Goal: Check status: Check status

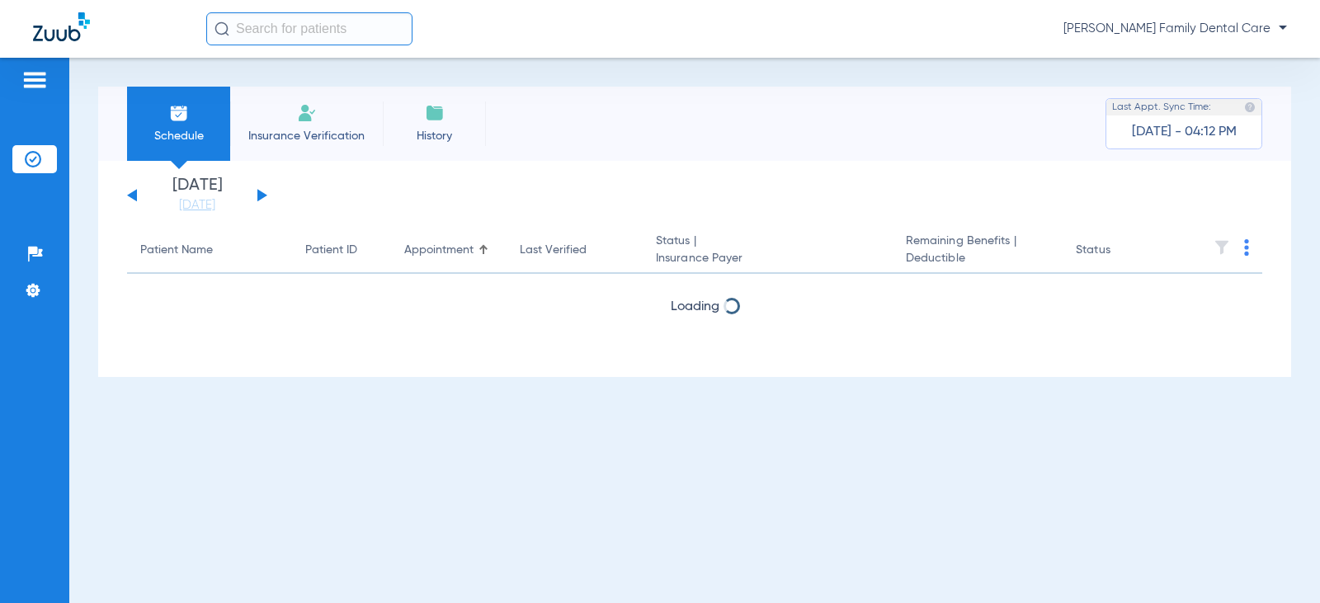
click at [261, 197] on button at bounding box center [262, 195] width 10 height 12
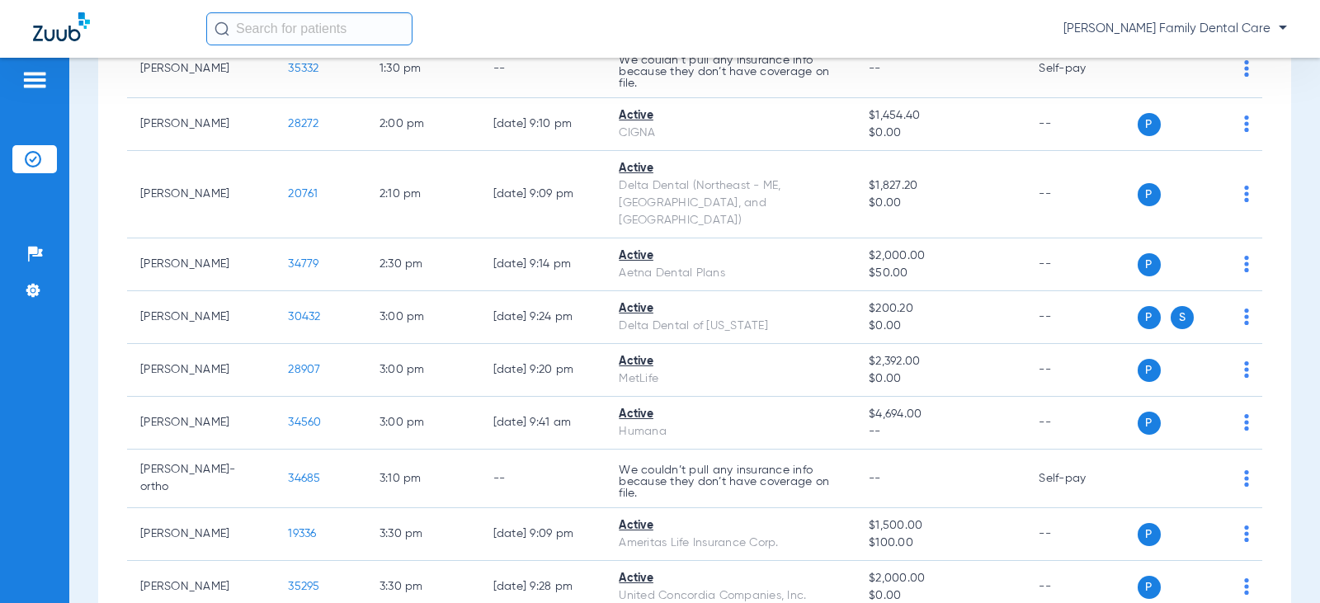
scroll to position [742, 0]
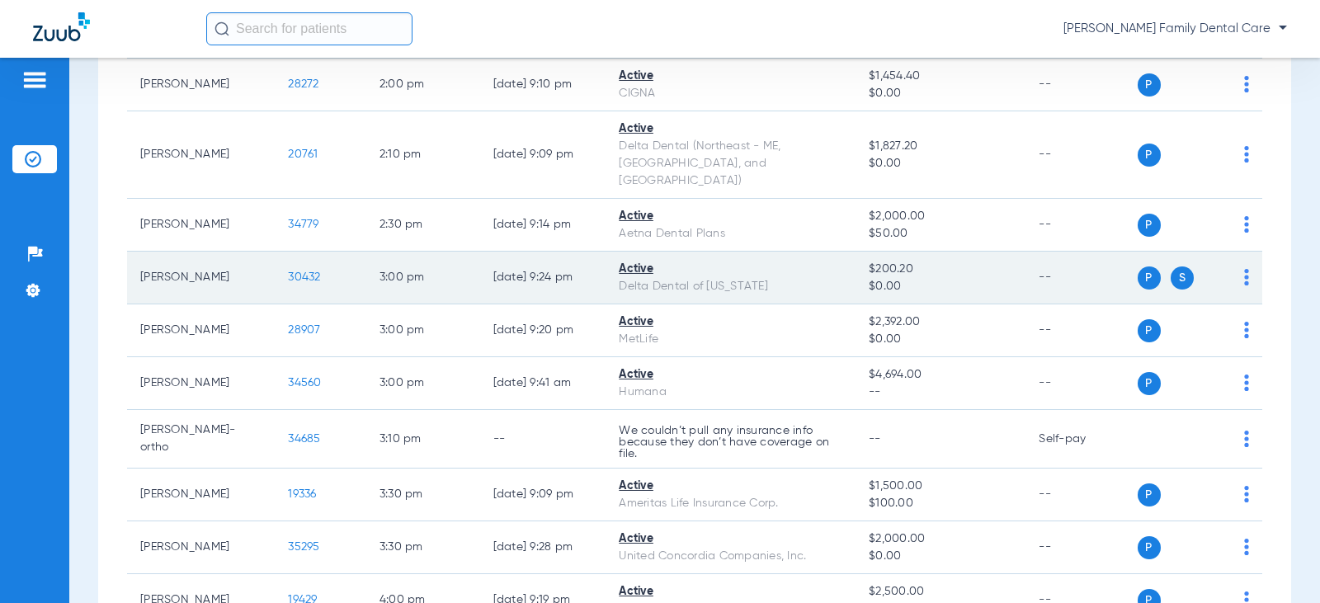
click at [286, 264] on td "30432" at bounding box center [321, 278] width 92 height 53
click at [288, 271] on span "30432" at bounding box center [304, 277] width 32 height 12
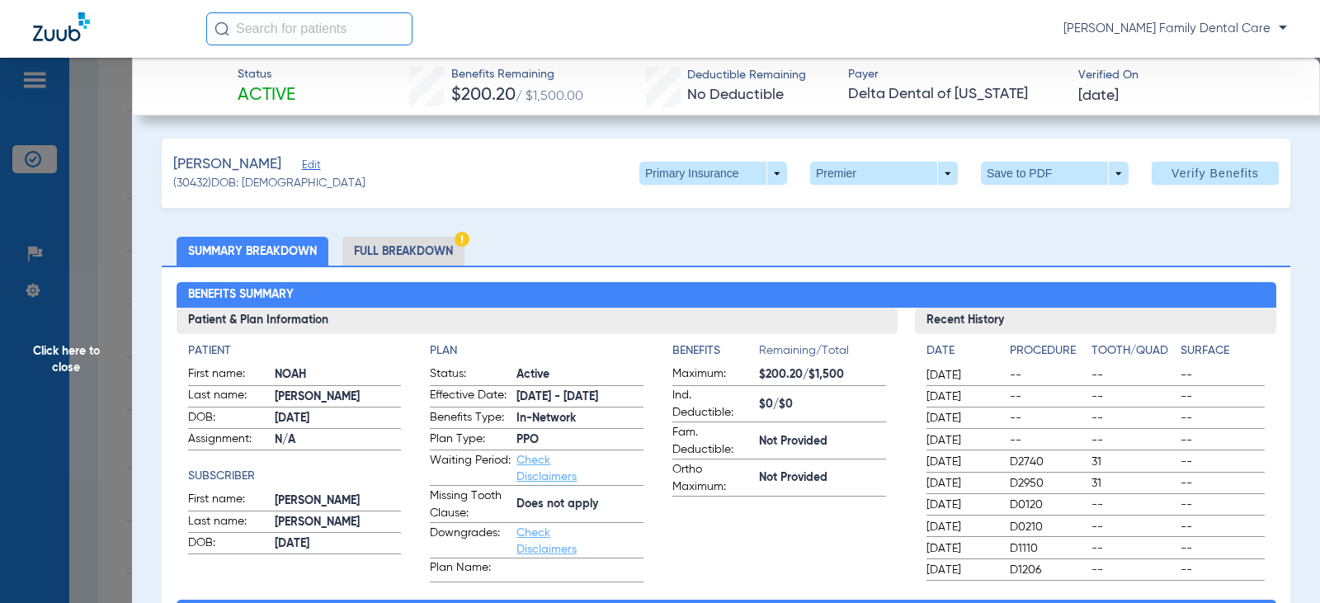
click at [777, 171] on div "Primary Insurance arrow_drop_down Premier arrow_drop_down Save to PDF arrow_dro…" at bounding box center [958, 173] width 639 height 23
click at [770, 171] on span at bounding box center [713, 173] width 148 height 23
click at [715, 241] on span "Secondary Insurance" at bounding box center [695, 239] width 109 height 12
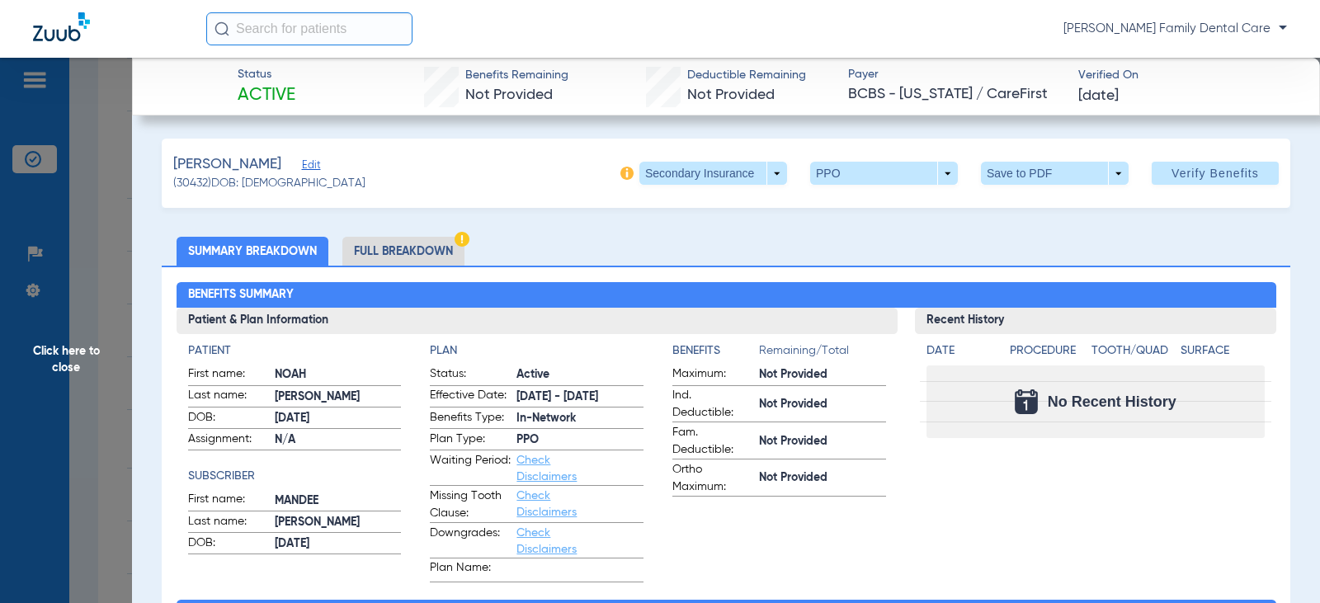
click at [82, 347] on span "Click here to close" at bounding box center [66, 359] width 132 height 603
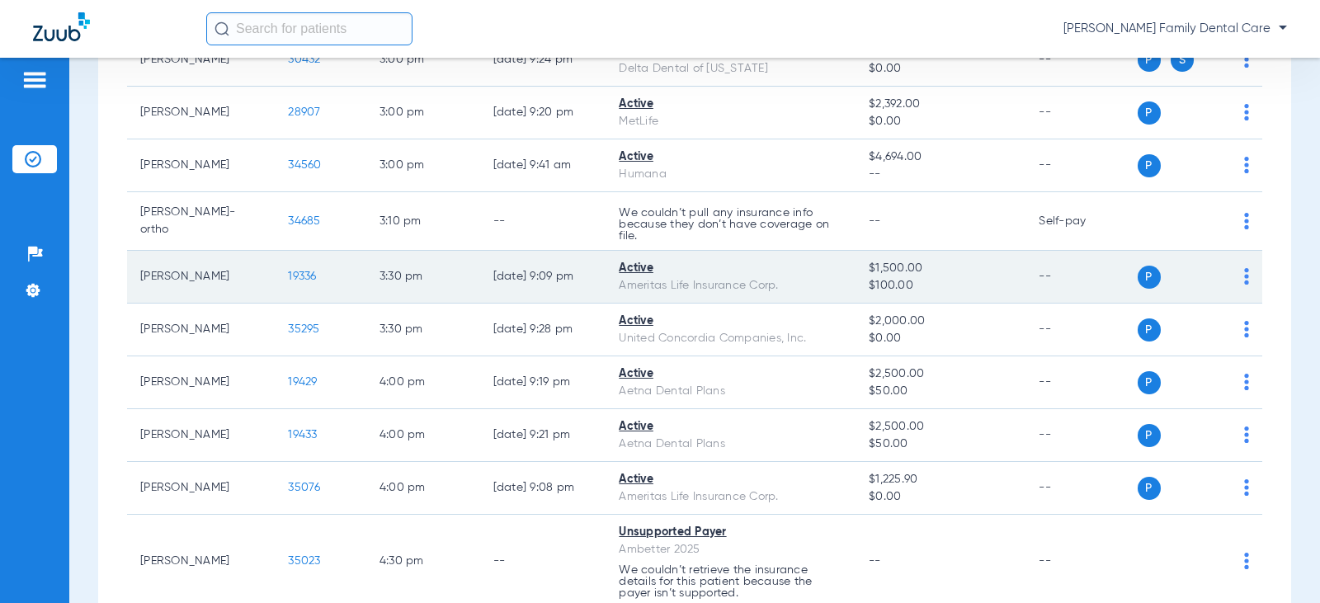
scroll to position [990, 0]
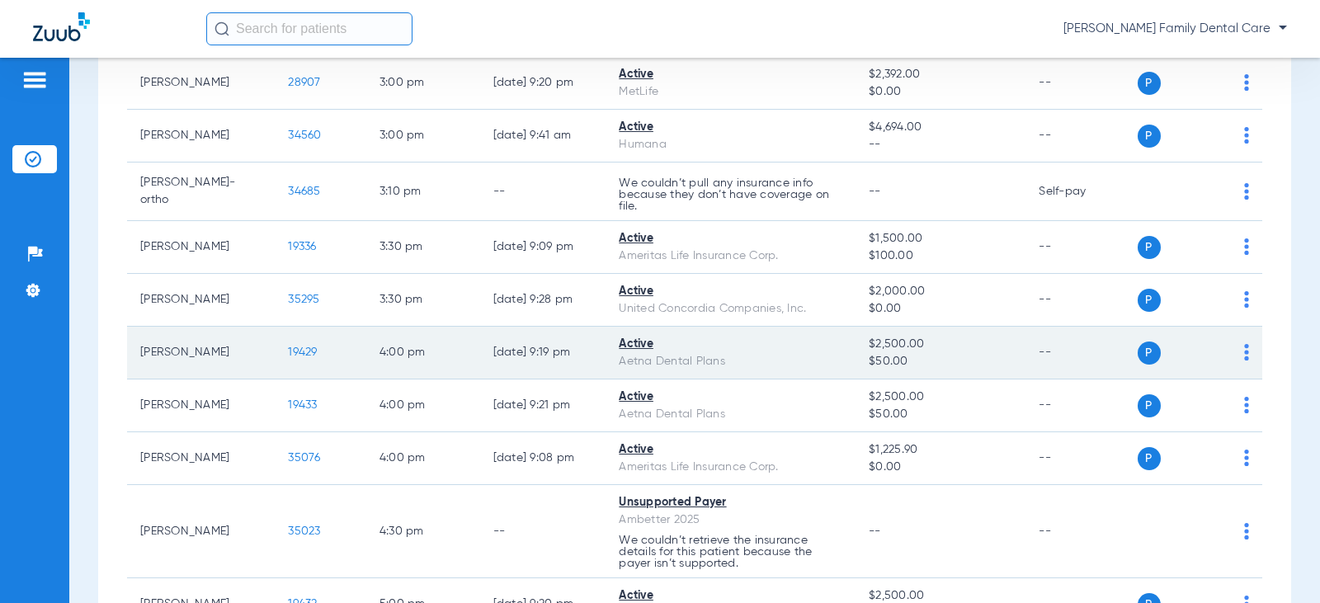
click at [298, 352] on span "19429" at bounding box center [302, 352] width 29 height 12
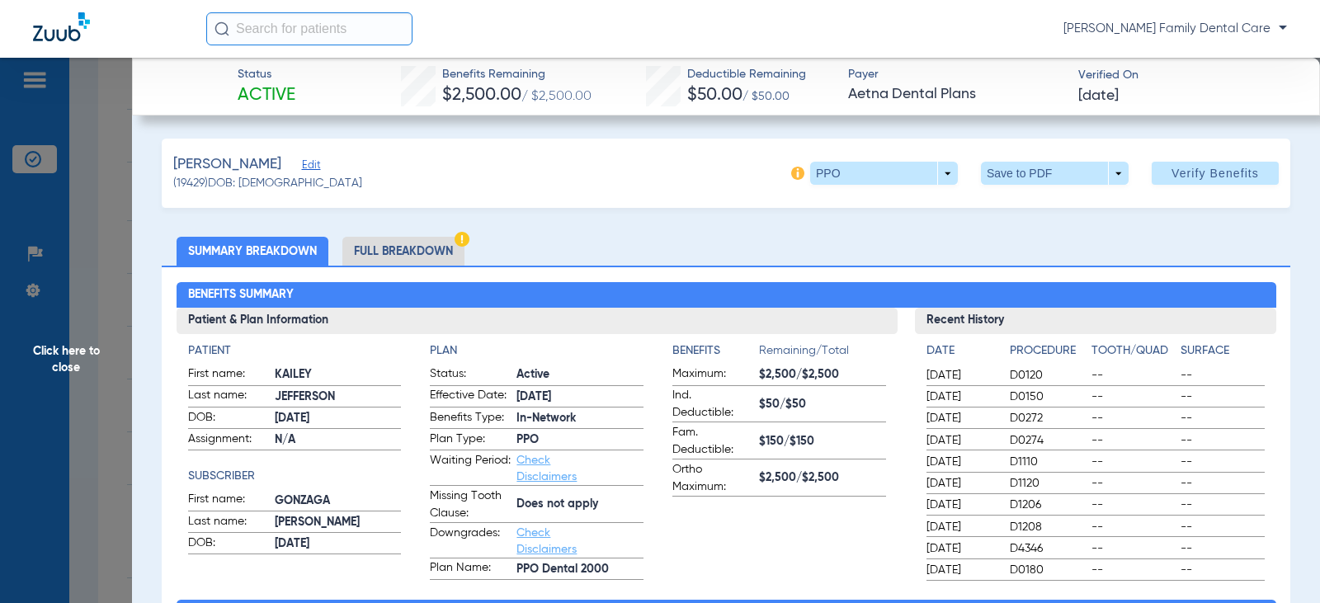
click at [40, 359] on span "Click here to close" at bounding box center [66, 359] width 132 height 603
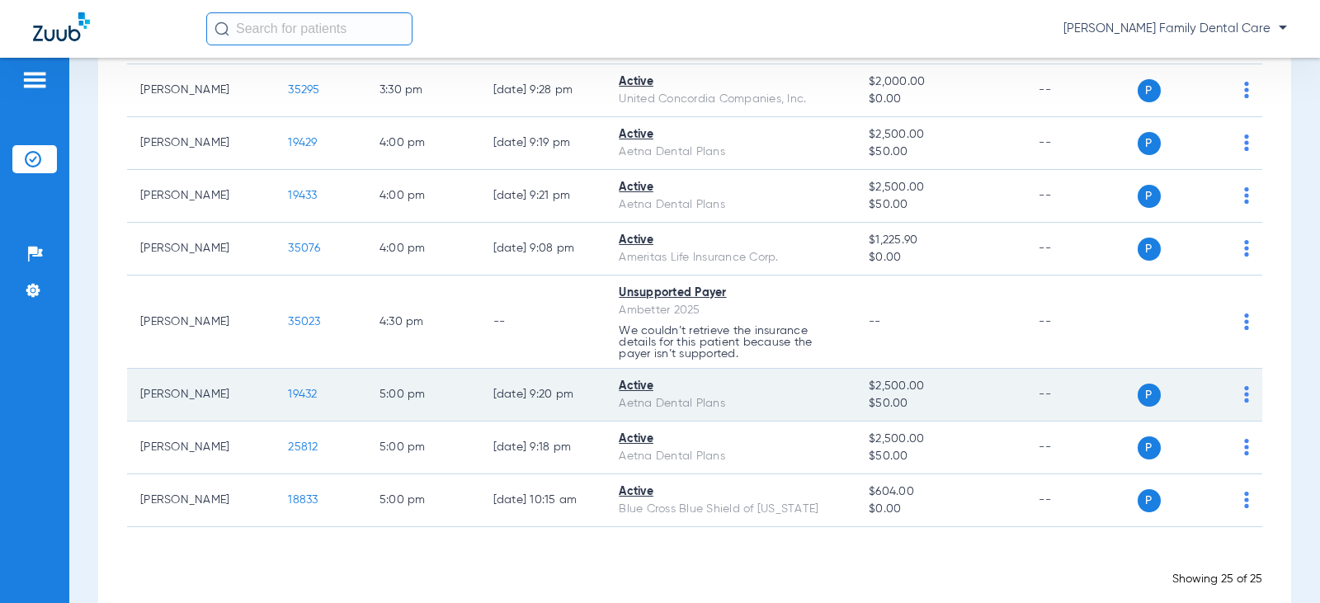
scroll to position [1223, 0]
